Goal: Information Seeking & Learning: Learn about a topic

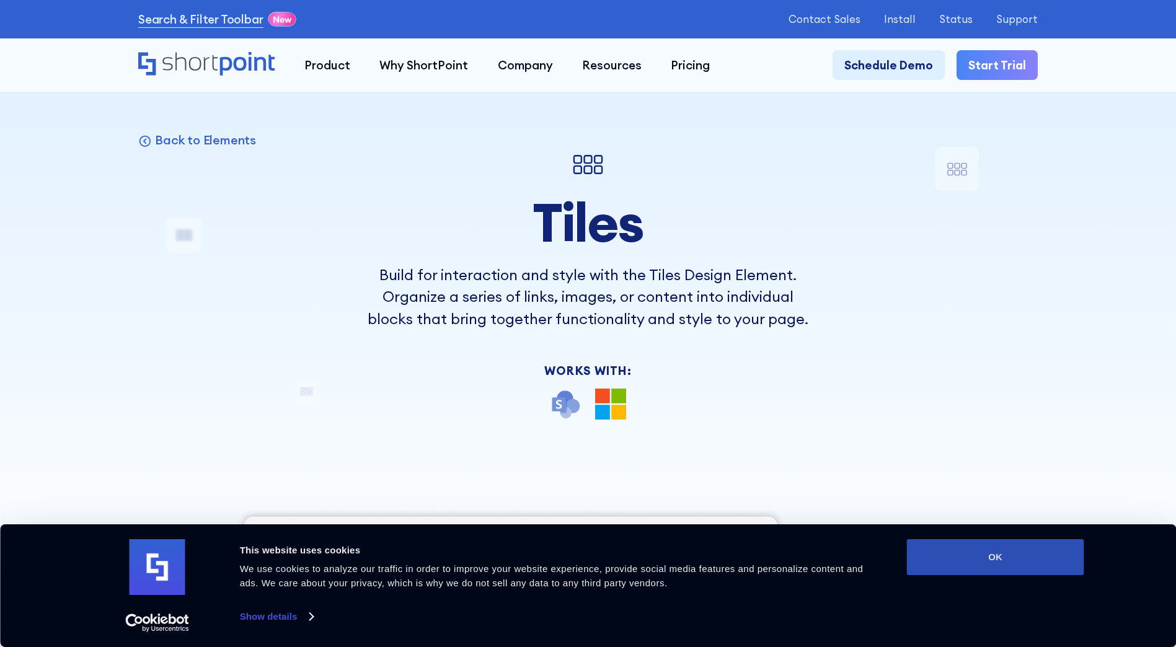
drag, startPoint x: 979, startPoint y: 555, endPoint x: 941, endPoint y: 551, distance: 37.4
click at [980, 555] on button "OK" at bounding box center [995, 557] width 177 height 36
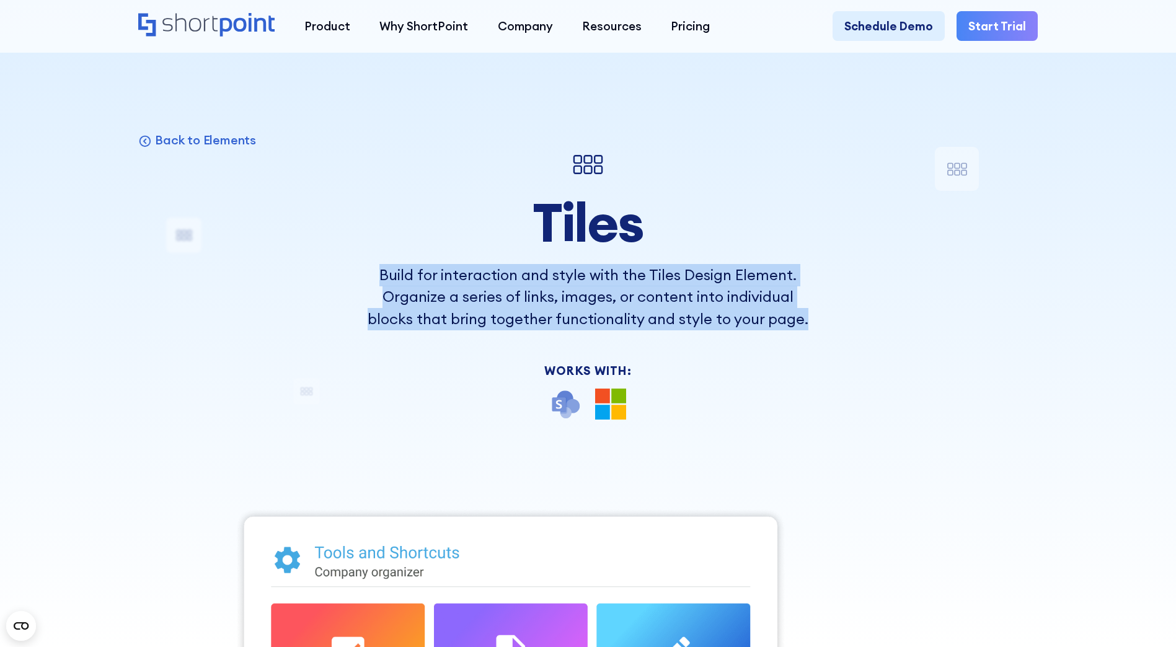
drag, startPoint x: 379, startPoint y: 275, endPoint x: 829, endPoint y: 332, distance: 453.7
click at [829, 332] on div "Back to Elements Tiles Build for interaction and style with the Tiles Design El…" at bounding box center [587, 614] width 899 height 934
click at [168, 140] on p "Back to Elements" at bounding box center [205, 140] width 101 height 16
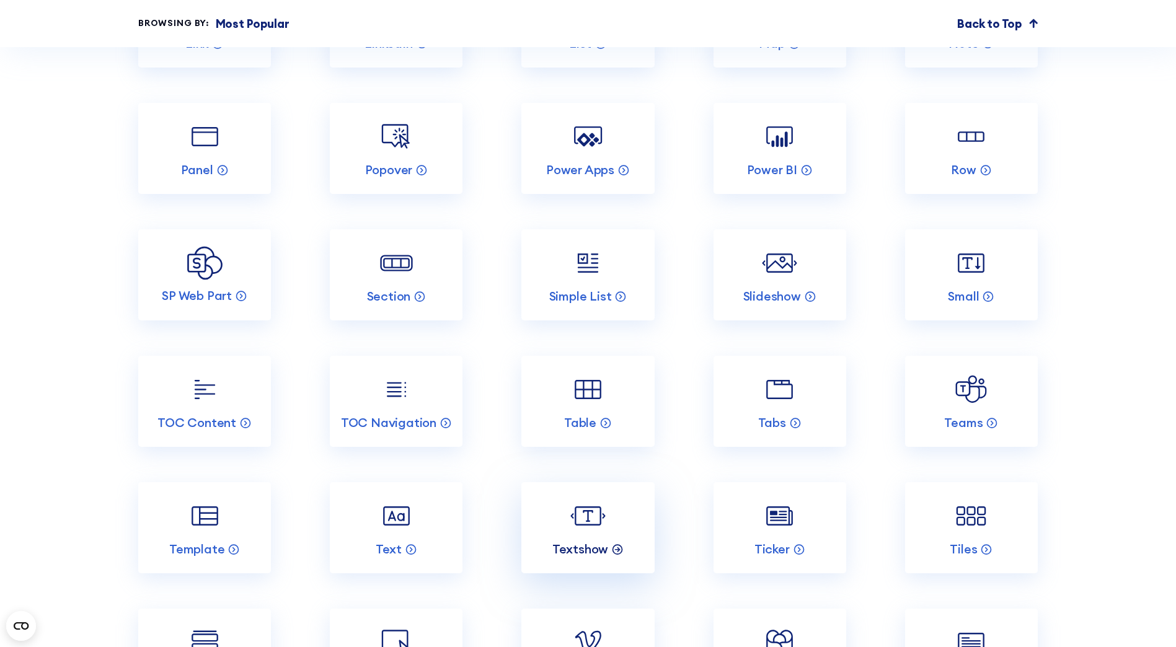
scroll to position [2541, 0]
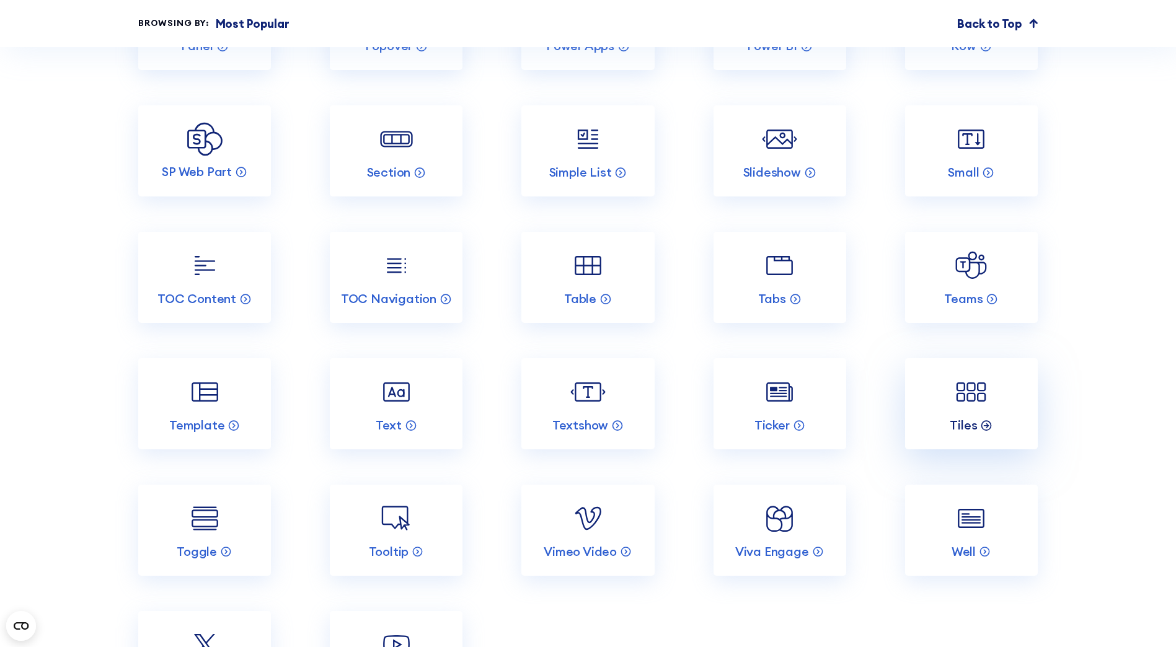
click at [986, 433] on div "Tiles" at bounding box center [971, 425] width 43 height 16
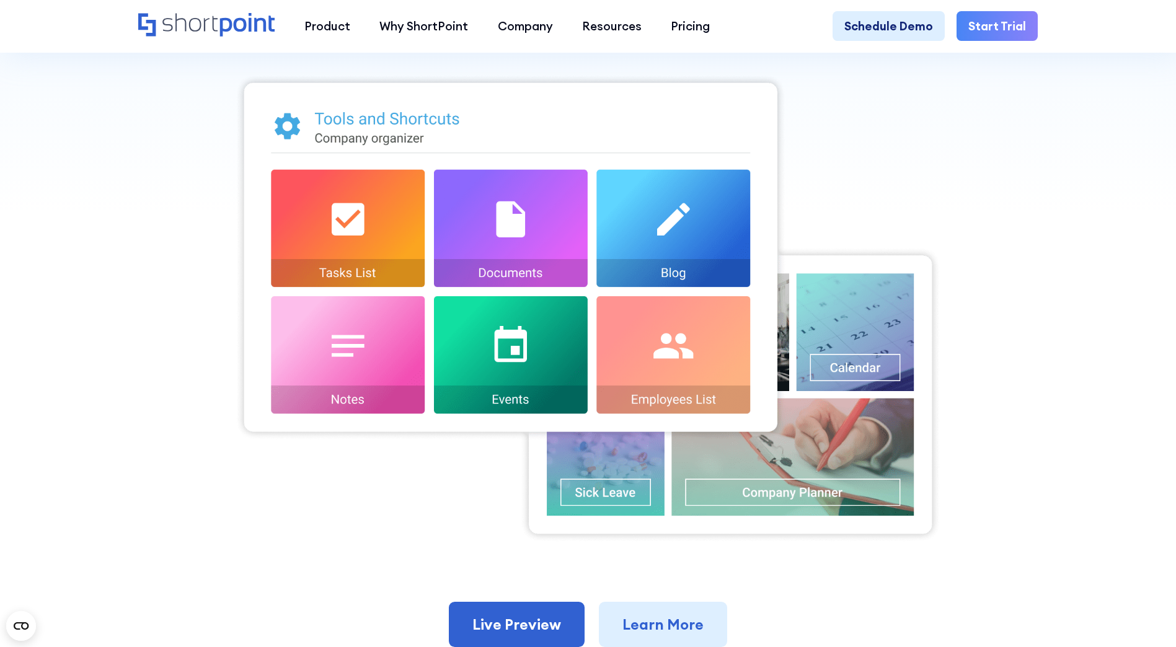
scroll to position [558, 0]
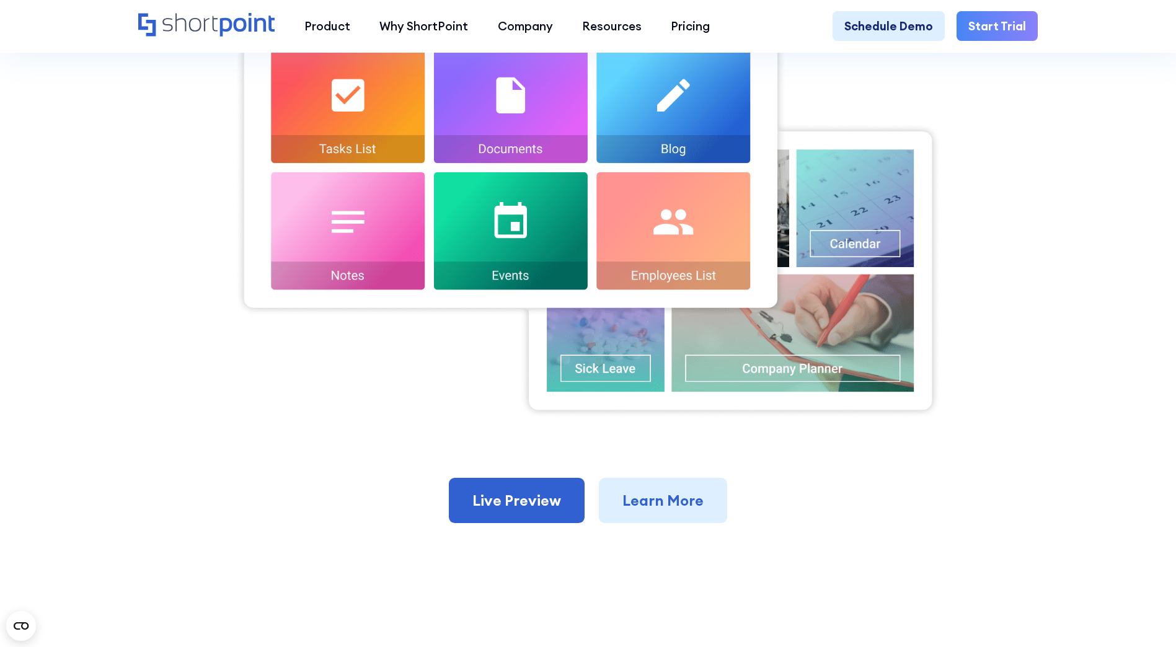
click at [686, 483] on div "Back to Elements Tiles Build for interaction and style with the Tiles Design El…" at bounding box center [587, 56] width 899 height 934
click at [681, 511] on link "Learn More" at bounding box center [663, 501] width 128 height 46
